Goal: Task Accomplishment & Management: Manage account settings

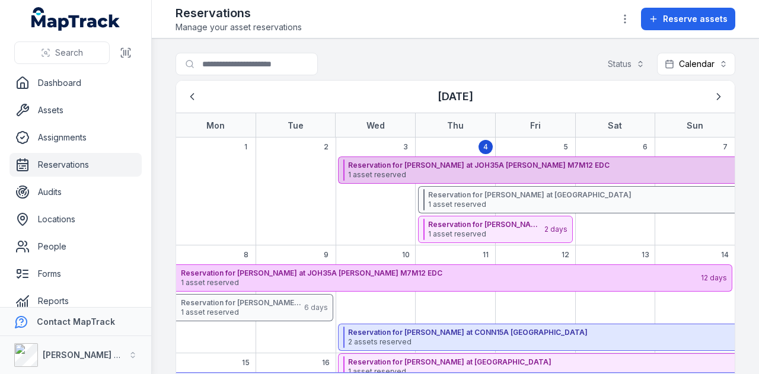
click at [474, 170] on span "1 asset reserved" at bounding box center [605, 174] width 514 height 9
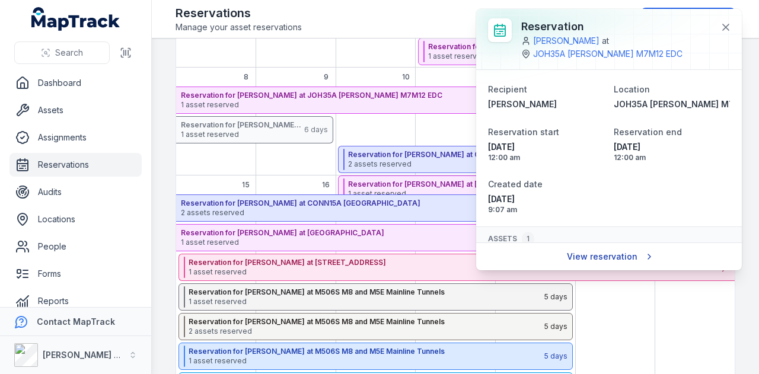
click at [619, 250] on link "View reservation" at bounding box center [609, 256] width 100 height 23
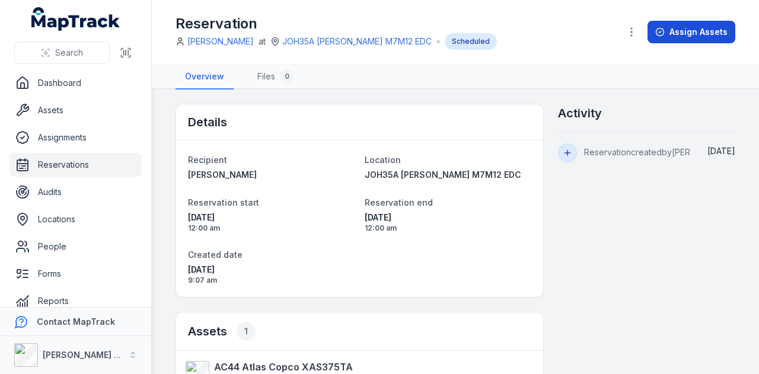
click at [698, 30] on button "Assign Assets" at bounding box center [691, 32] width 88 height 23
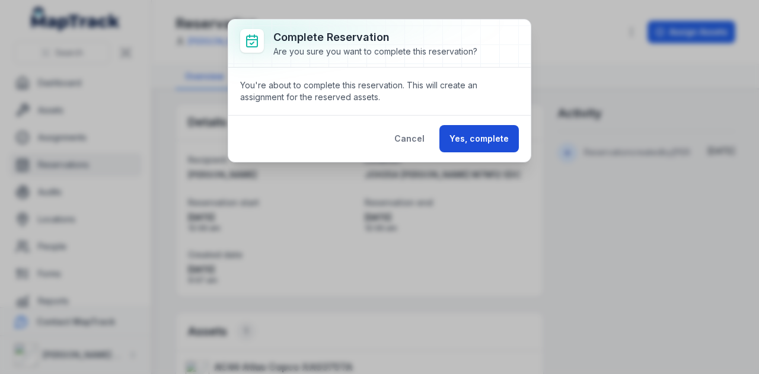
click at [472, 139] on button "Yes, complete" at bounding box center [478, 138] width 79 height 27
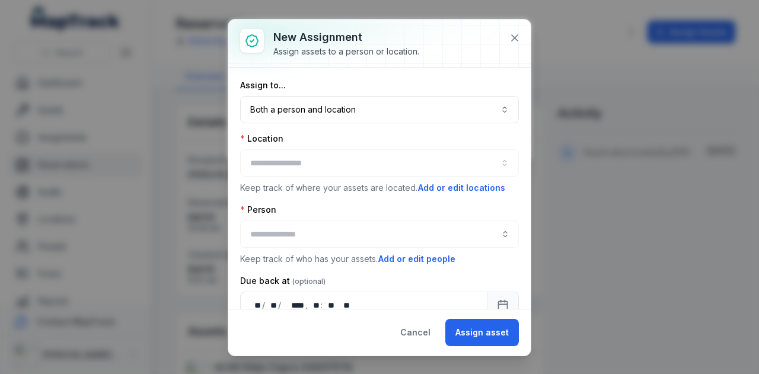
type input "**********"
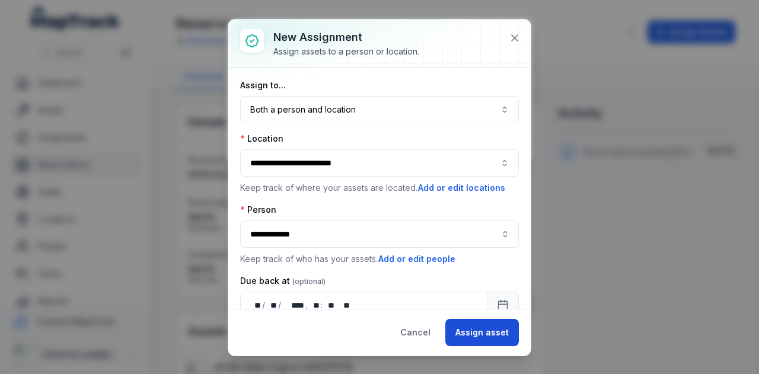
click at [480, 327] on button "Assign asset" at bounding box center [481, 332] width 73 height 27
